Goal: Entertainment & Leisure: Consume media (video, audio)

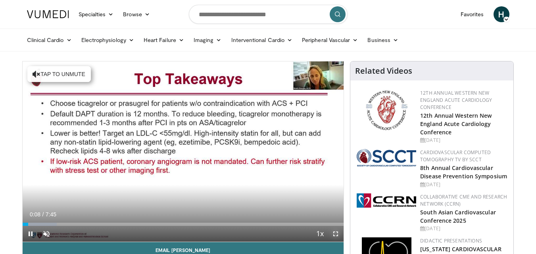
click at [337, 235] on span "Video Player" at bounding box center [336, 234] width 16 height 16
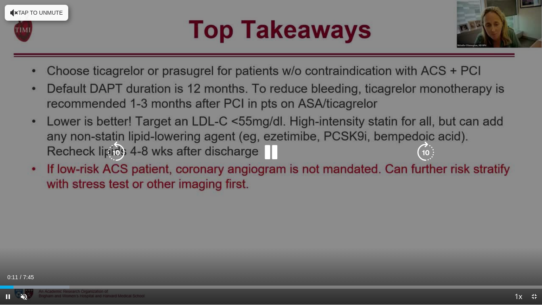
click at [267, 151] on icon "Video Player" at bounding box center [271, 152] width 22 height 22
click at [268, 155] on icon "Video Player" at bounding box center [271, 152] width 22 height 22
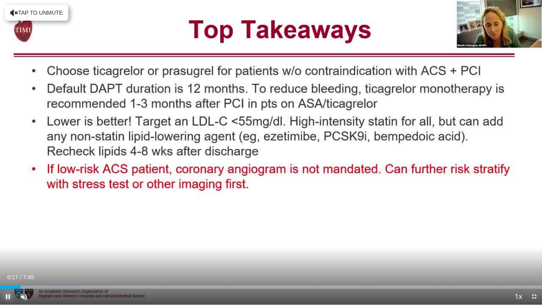
click at [7, 254] on span "Video Player" at bounding box center [8, 297] width 16 height 16
click at [8, 254] on span "Video Player" at bounding box center [8, 297] width 16 height 16
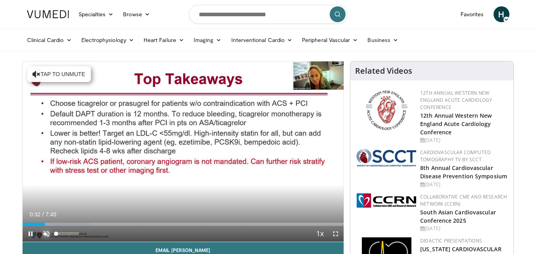
click at [45, 233] on span "Video Player" at bounding box center [46, 234] width 16 height 16
click at [337, 234] on span "Video Player" at bounding box center [336, 234] width 16 height 16
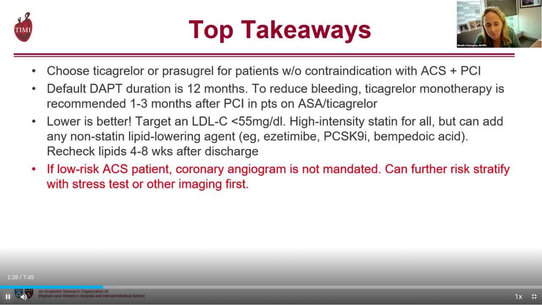
click at [8, 254] on span "Video Player" at bounding box center [8, 297] width 16 height 16
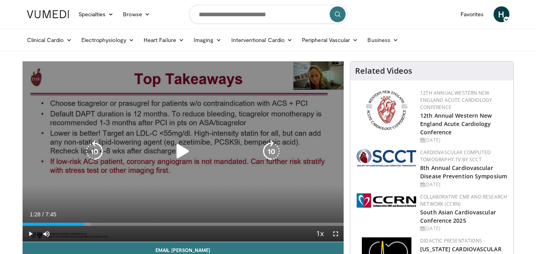
click at [305, 196] on div "10 seconds Tap to unmute" at bounding box center [183, 152] width 321 height 181
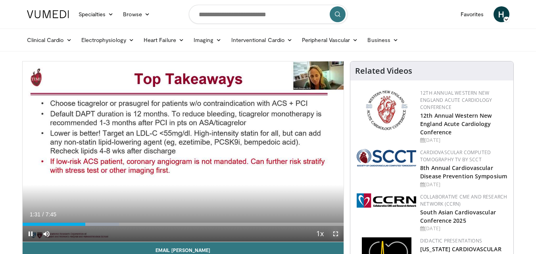
click at [337, 235] on span "Video Player" at bounding box center [336, 234] width 16 height 16
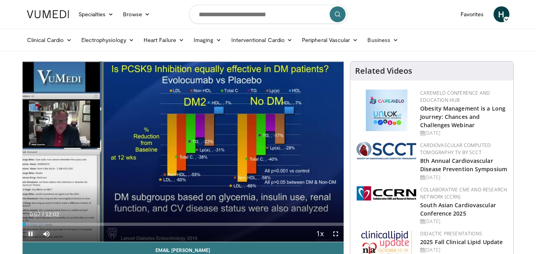
click at [29, 233] on span "Video Player" at bounding box center [31, 234] width 16 height 16
